Goal: Communication & Community: Answer question/provide support

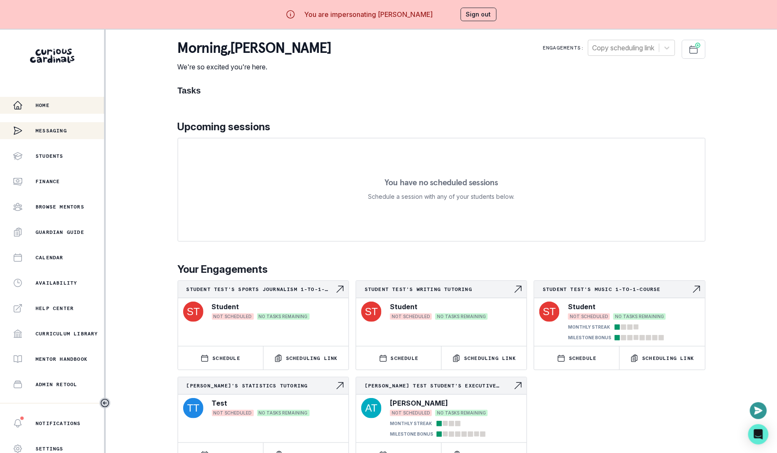
click at [56, 123] on div "Messaging" at bounding box center [40, 130] width 54 height 17
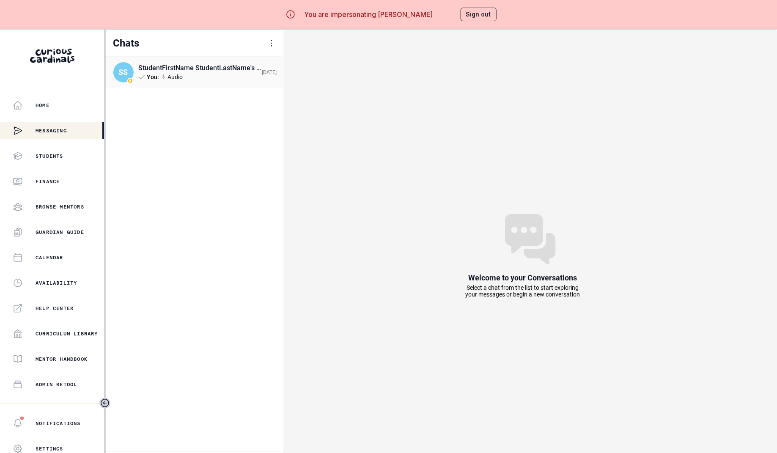
click at [207, 70] on div "StudentFirstName StudentLastName's Essay Writing tutoring" at bounding box center [200, 68] width 124 height 8
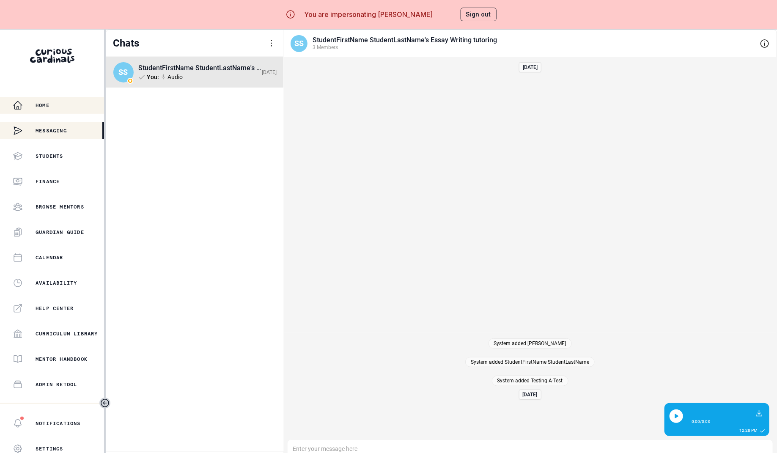
click at [61, 106] on div "Home" at bounding box center [58, 105] width 91 height 10
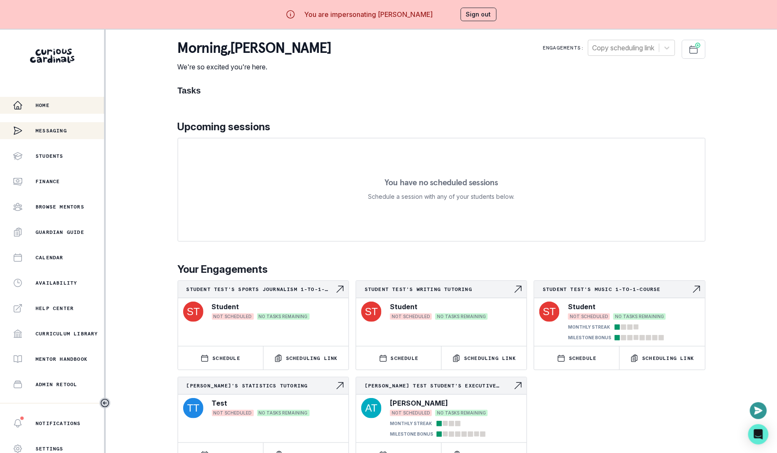
click at [63, 126] on div "Messaging" at bounding box center [40, 130] width 54 height 17
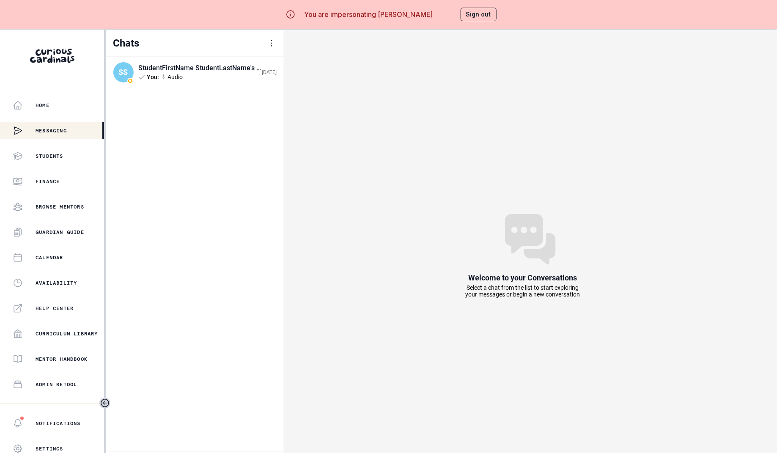
click at [271, 47] on div at bounding box center [271, 43] width 10 height 10
click at [223, 92] on div "Log Out" at bounding box center [220, 90] width 89 height 20
